Goal: Task Accomplishment & Management: Manage account settings

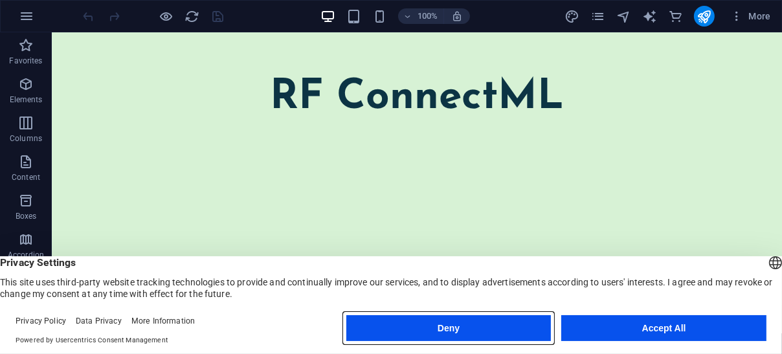
click at [445, 319] on button "Deny" at bounding box center [448, 328] width 205 height 26
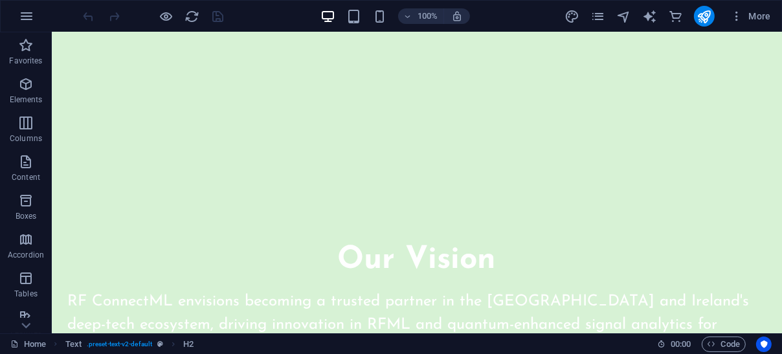
scroll to position [1620, 0]
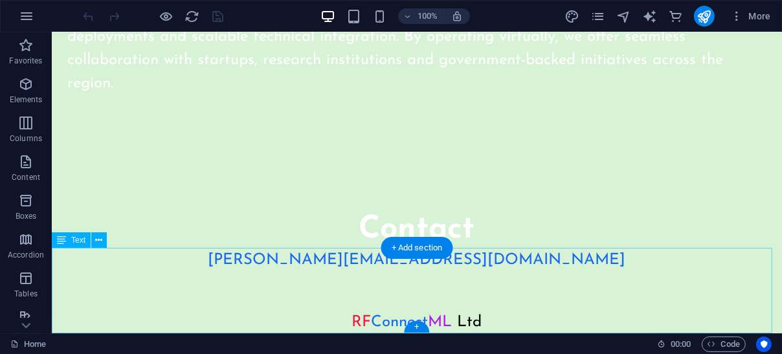
click at [483, 317] on div "[PERSON_NAME][EMAIL_ADDRESS][DOMAIN_NAME] RF Connect ML Ltd" at bounding box center [416, 290] width 730 height 85
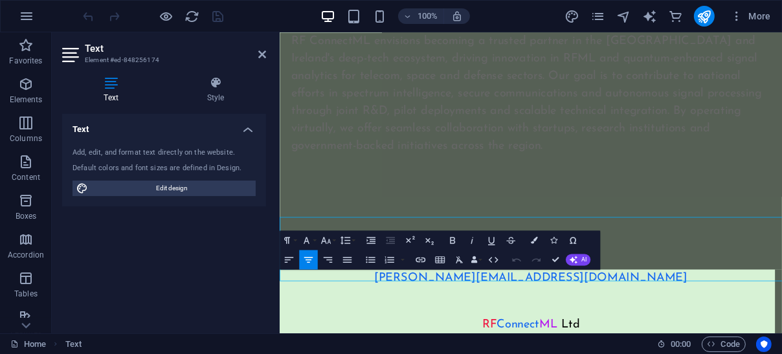
scroll to position [1589, 0]
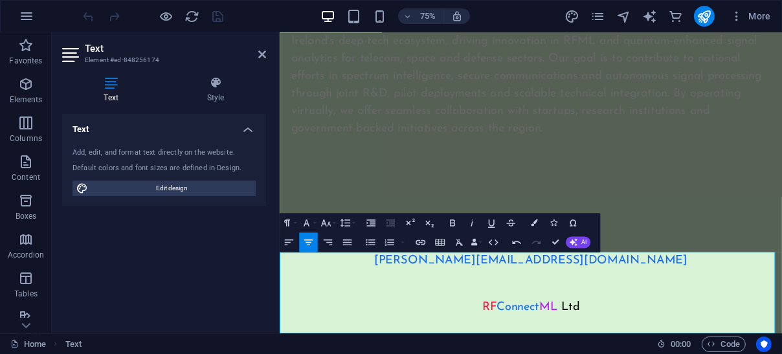
click at [613, 353] on p at bounding box center [614, 359] width 670 height 23
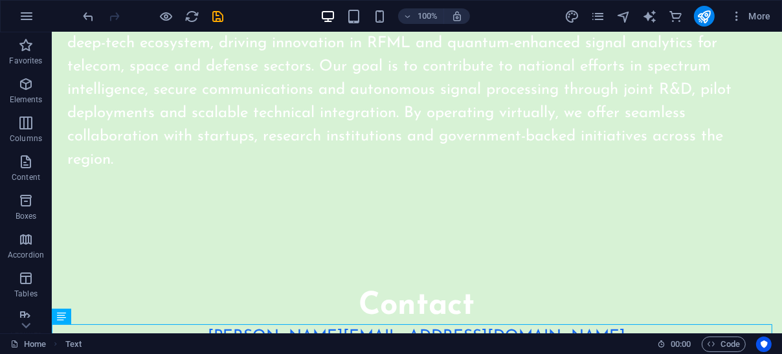
scroll to position [1643, 0]
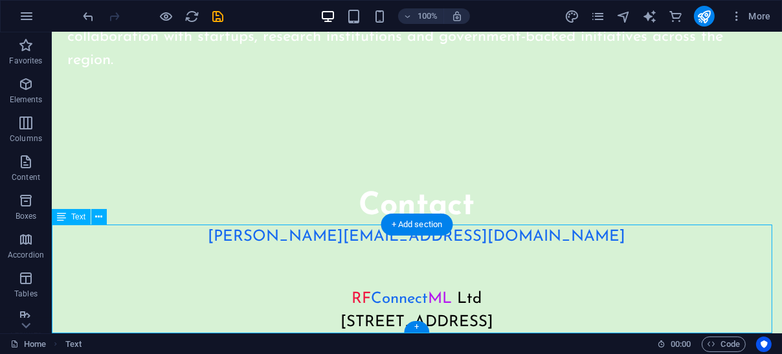
click at [422, 294] on div "[PERSON_NAME][EMAIL_ADDRESS][DOMAIN_NAME] RF Connect ML Ltd [STREET_ADDRESS]" at bounding box center [416, 279] width 730 height 109
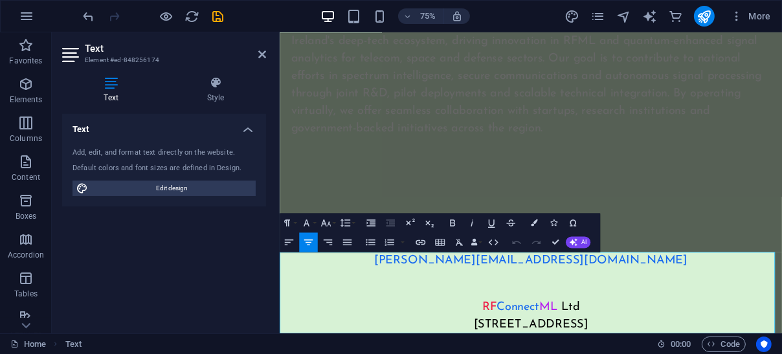
drag, startPoint x: 492, startPoint y: 424, endPoint x: 733, endPoint y: 415, distance: 240.9
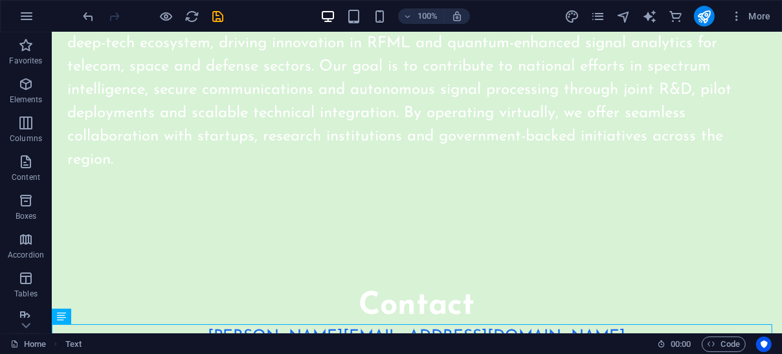
scroll to position [1643, 0]
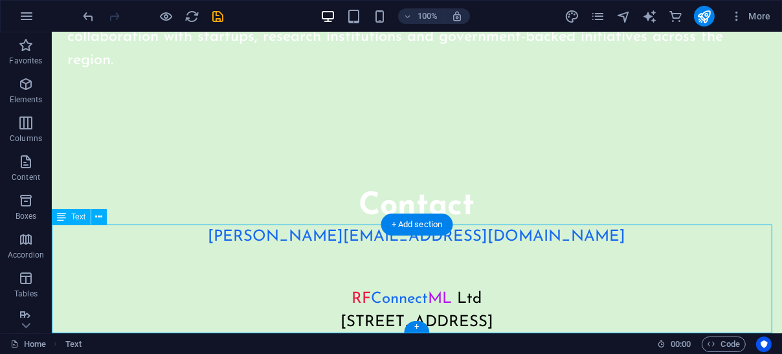
click at [351, 272] on div "[PERSON_NAME][EMAIL_ADDRESS][DOMAIN_NAME] RF Connect ML Ltd [STREET_ADDRESS]" at bounding box center [416, 279] width 730 height 109
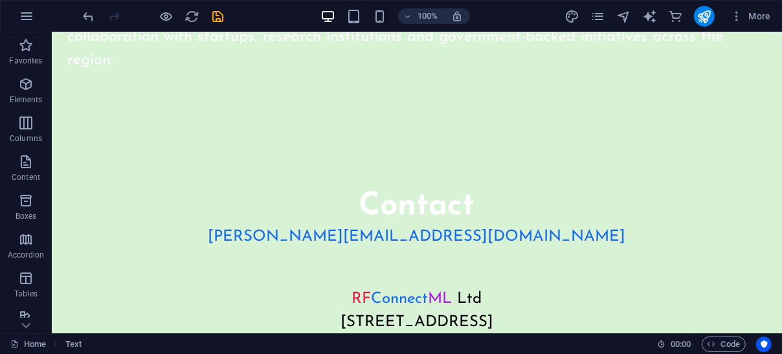
scroll to position [0, 0]
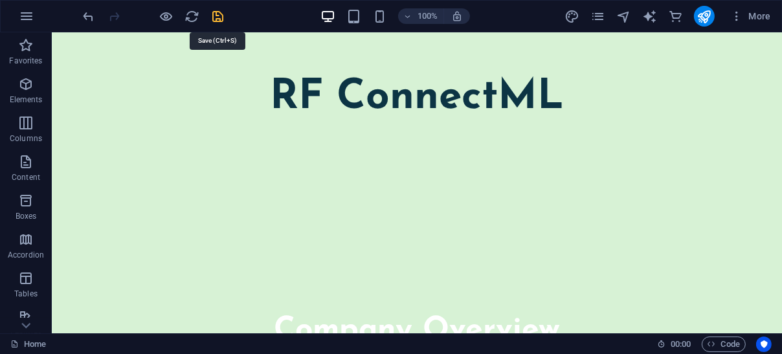
click at [214, 14] on icon "save" at bounding box center [218, 16] width 15 height 15
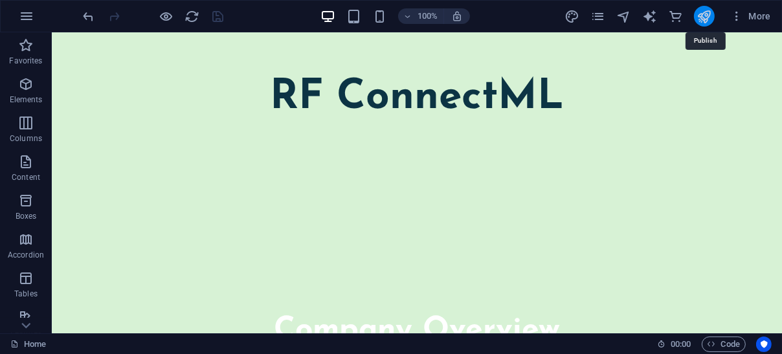
click at [704, 18] on icon "publish" at bounding box center [703, 16] width 15 height 15
